Goal: Task Accomplishment & Management: Manage account settings

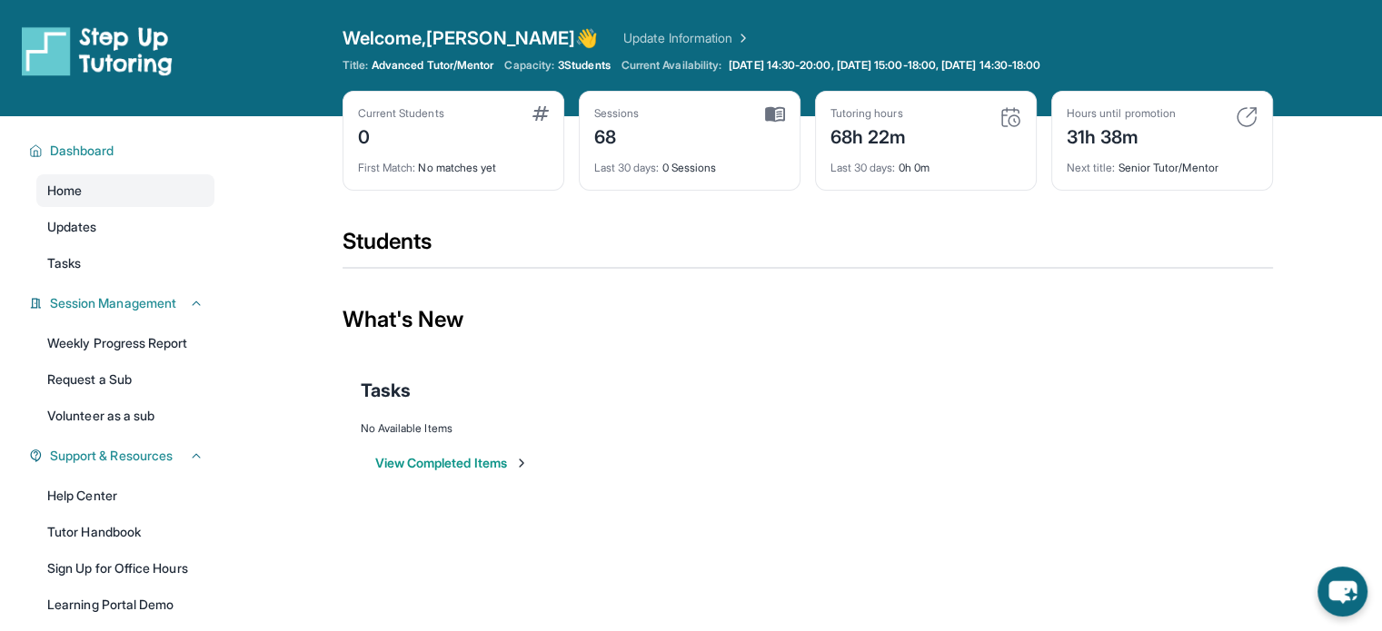
click at [493, 128] on div "Current Students 0" at bounding box center [453, 128] width 191 height 44
click at [659, 37] on link "Update Information" at bounding box center [686, 38] width 127 height 18
click at [581, 66] on span "3 Students" at bounding box center [584, 65] width 53 height 15
click at [654, 33] on link "Update Information" at bounding box center [686, 38] width 127 height 18
